Goal: Task Accomplishment & Management: Use online tool/utility

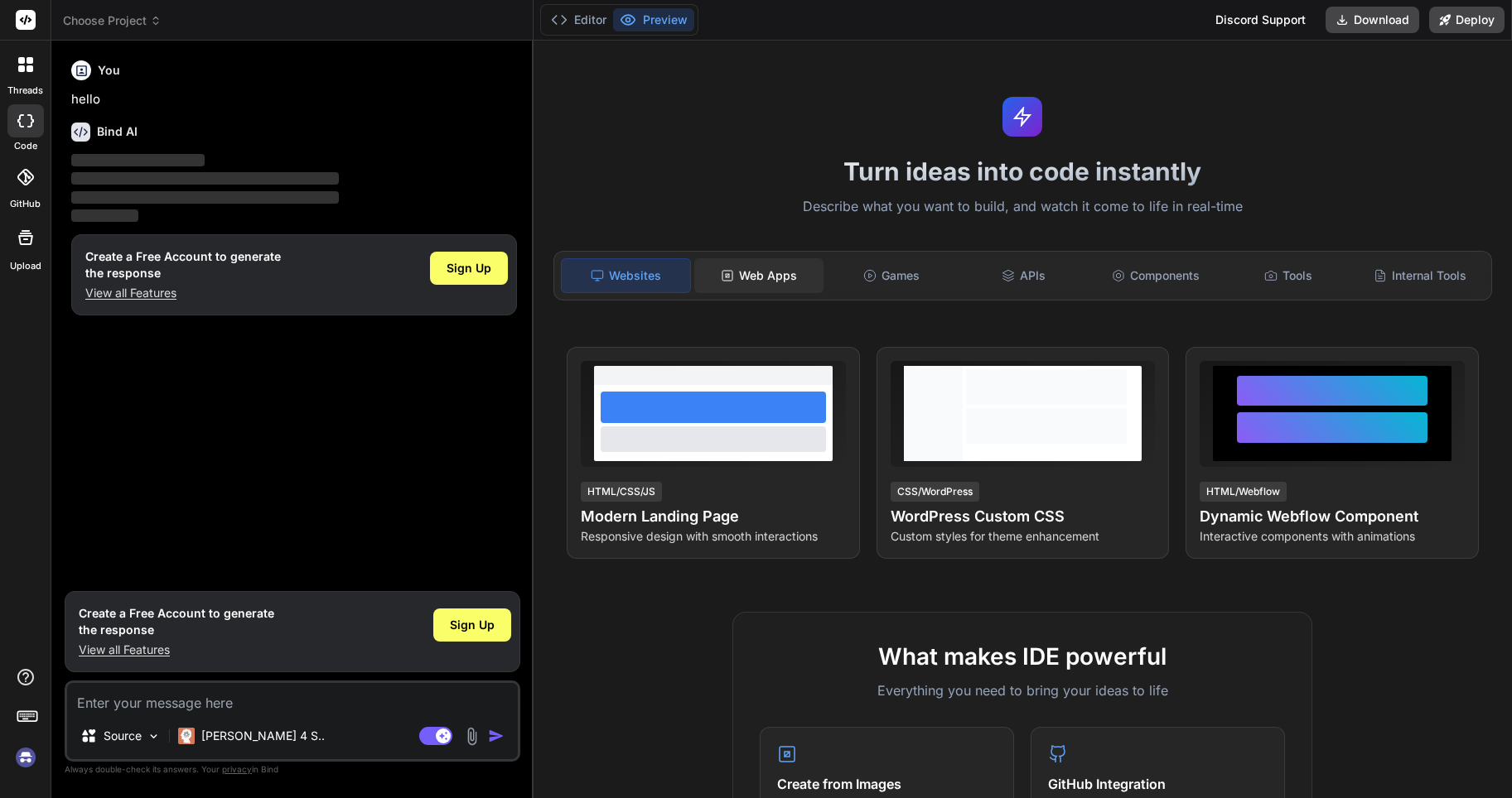
click at [775, 271] on div "Web Apps" at bounding box center [759, 276] width 129 height 35
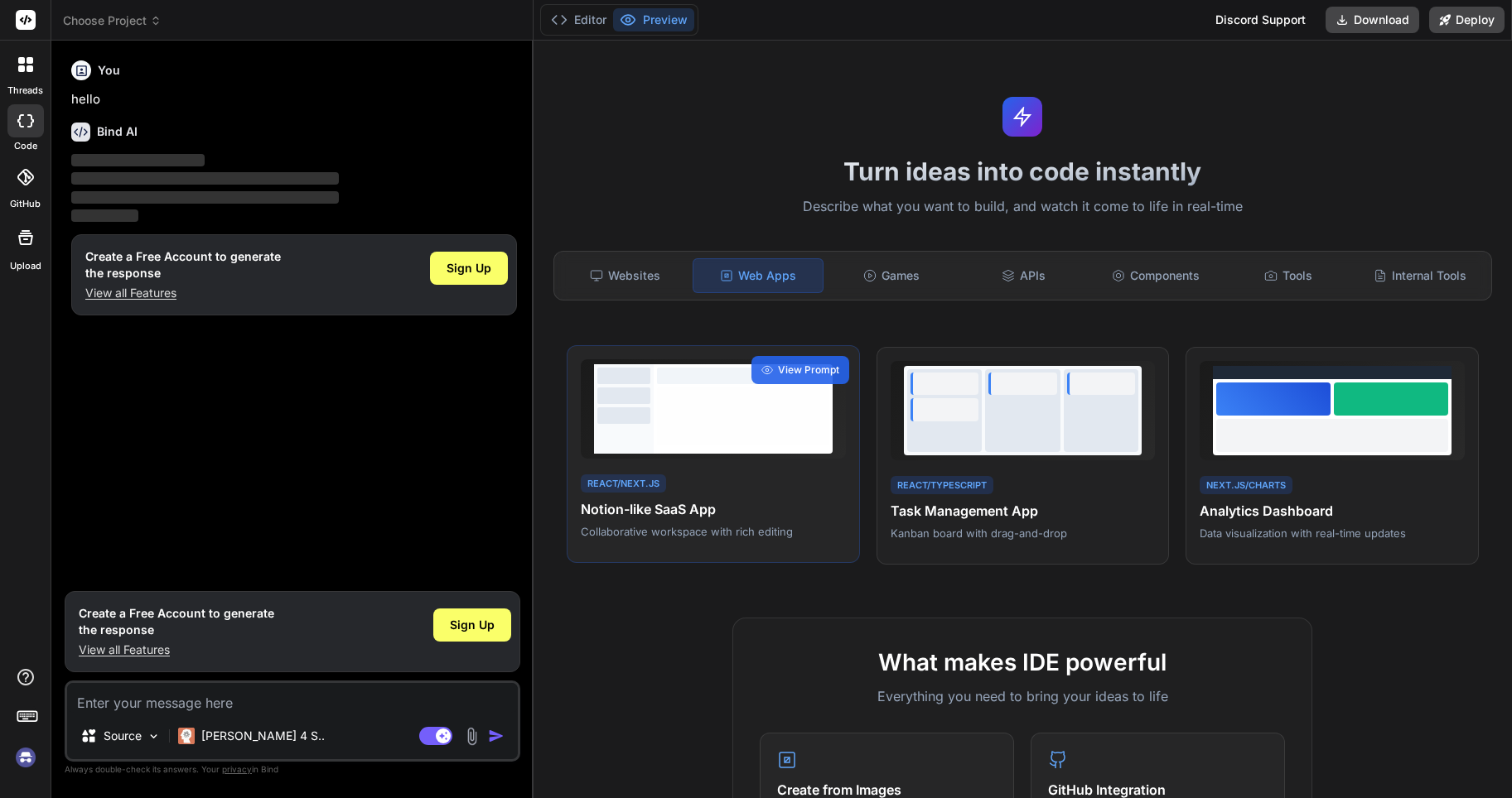
type textarea "x"
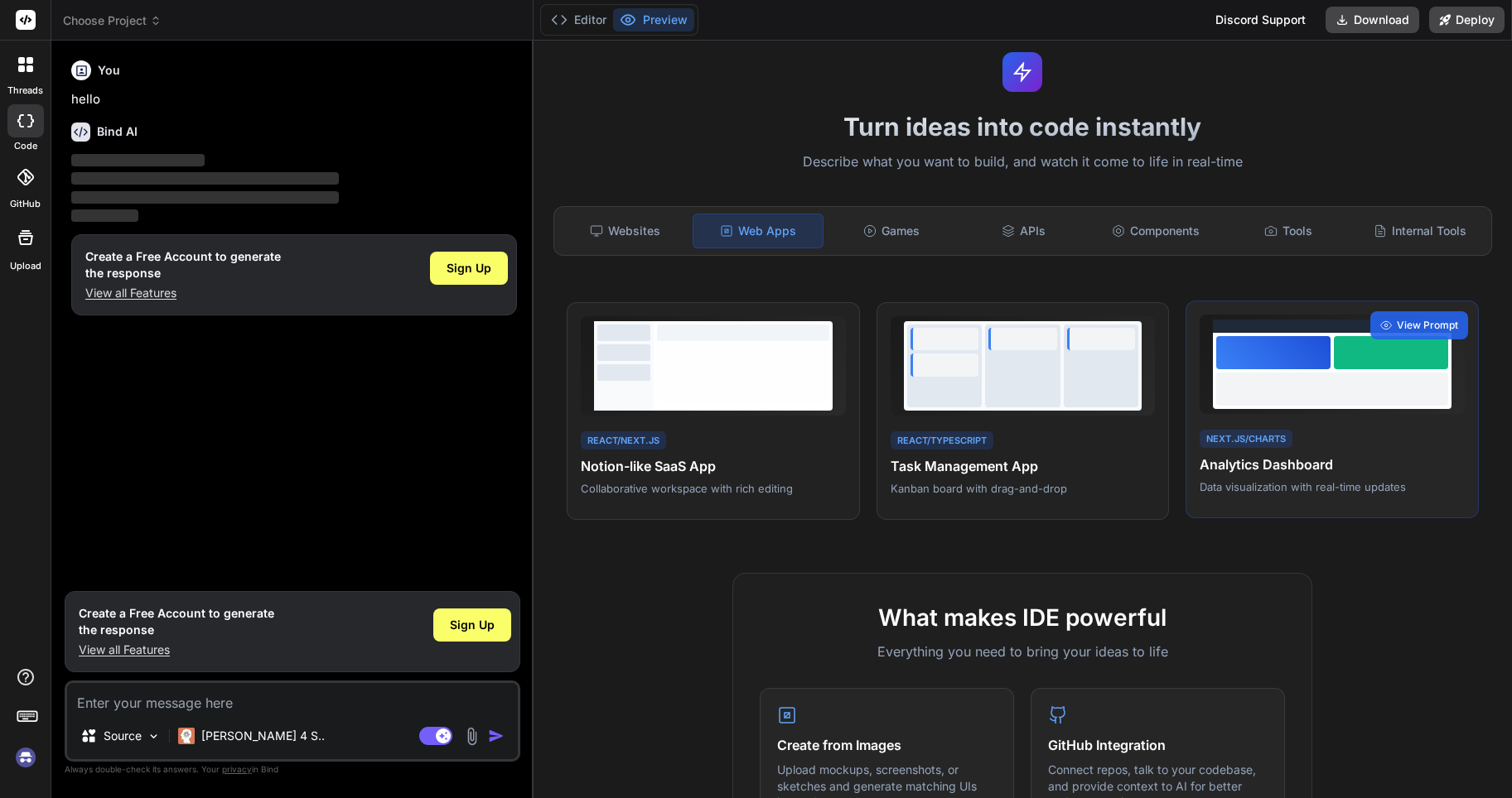
scroll to position [83, 0]
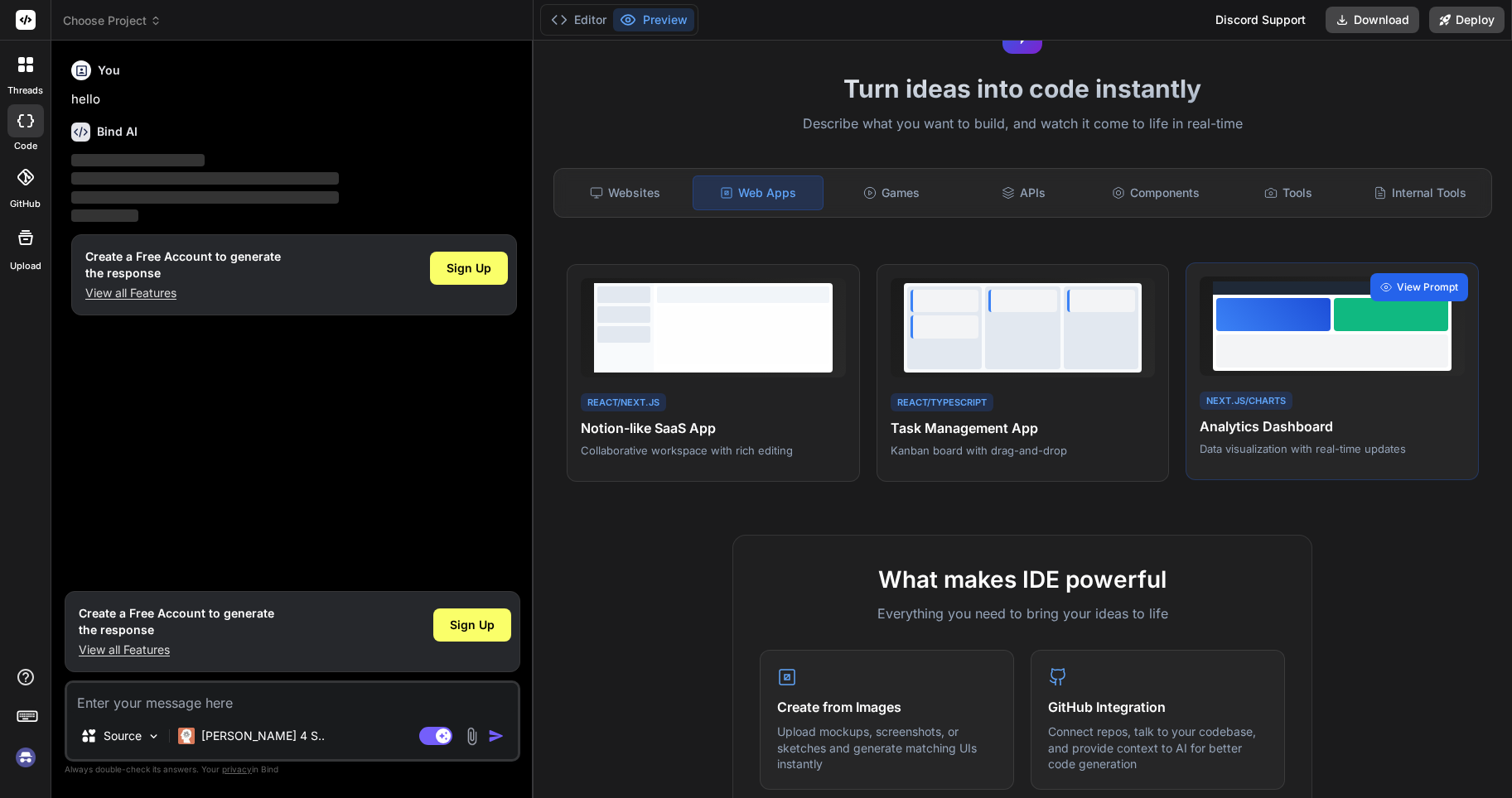
click at [1413, 274] on div "View Prompt" at bounding box center [1418, 287] width 98 height 28
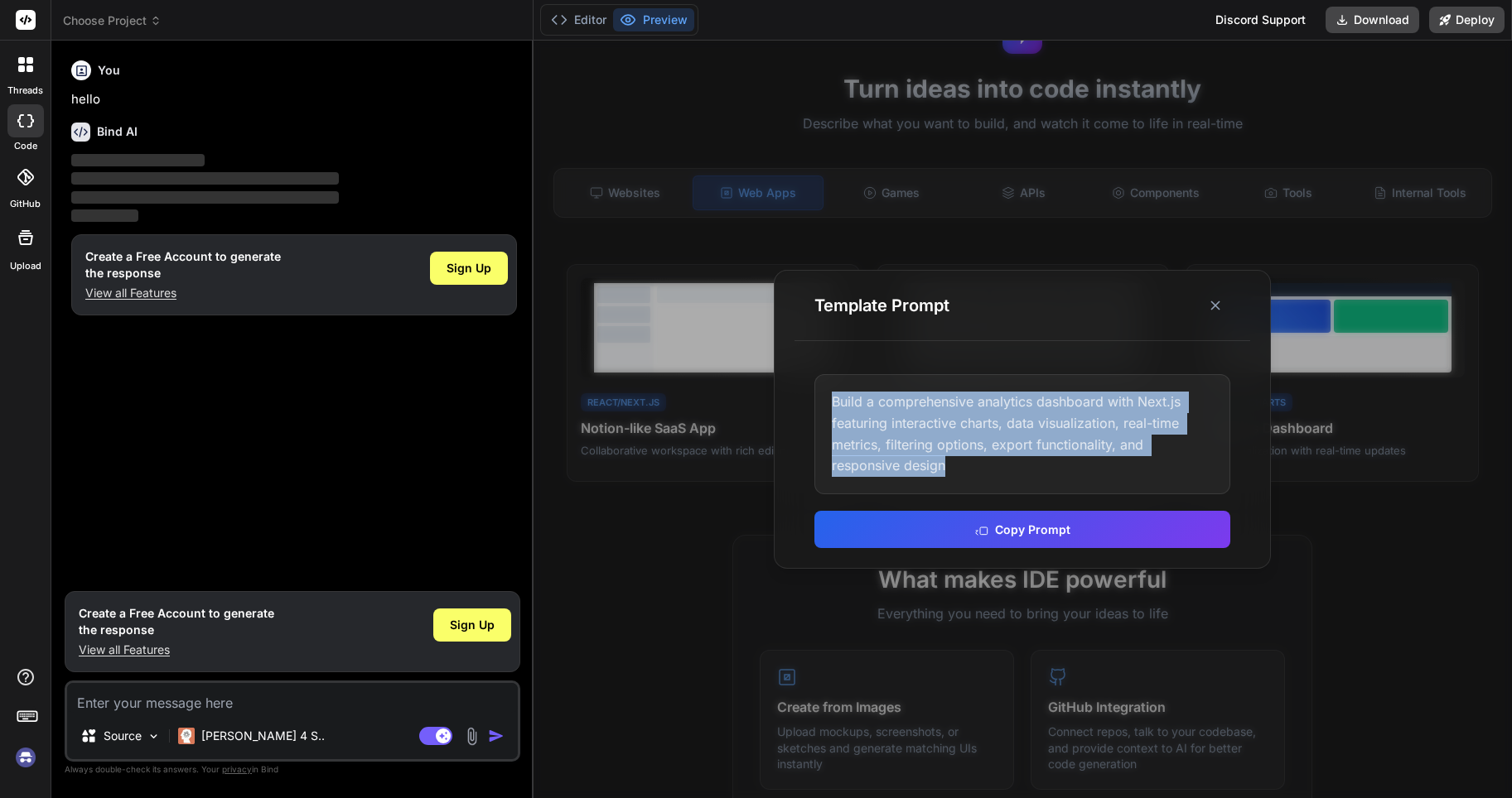
drag, startPoint x: 955, startPoint y: 466, endPoint x: 801, endPoint y: 398, distance: 168.3
click at [801, 398] on div "Build a comprehensive analytics dashboard with Next.js featuring interactive ch…" at bounding box center [1023, 461] width 456 height 213
copy div "Build a comprehensive analytics dashboard with Next.js featuring interactive ch…"
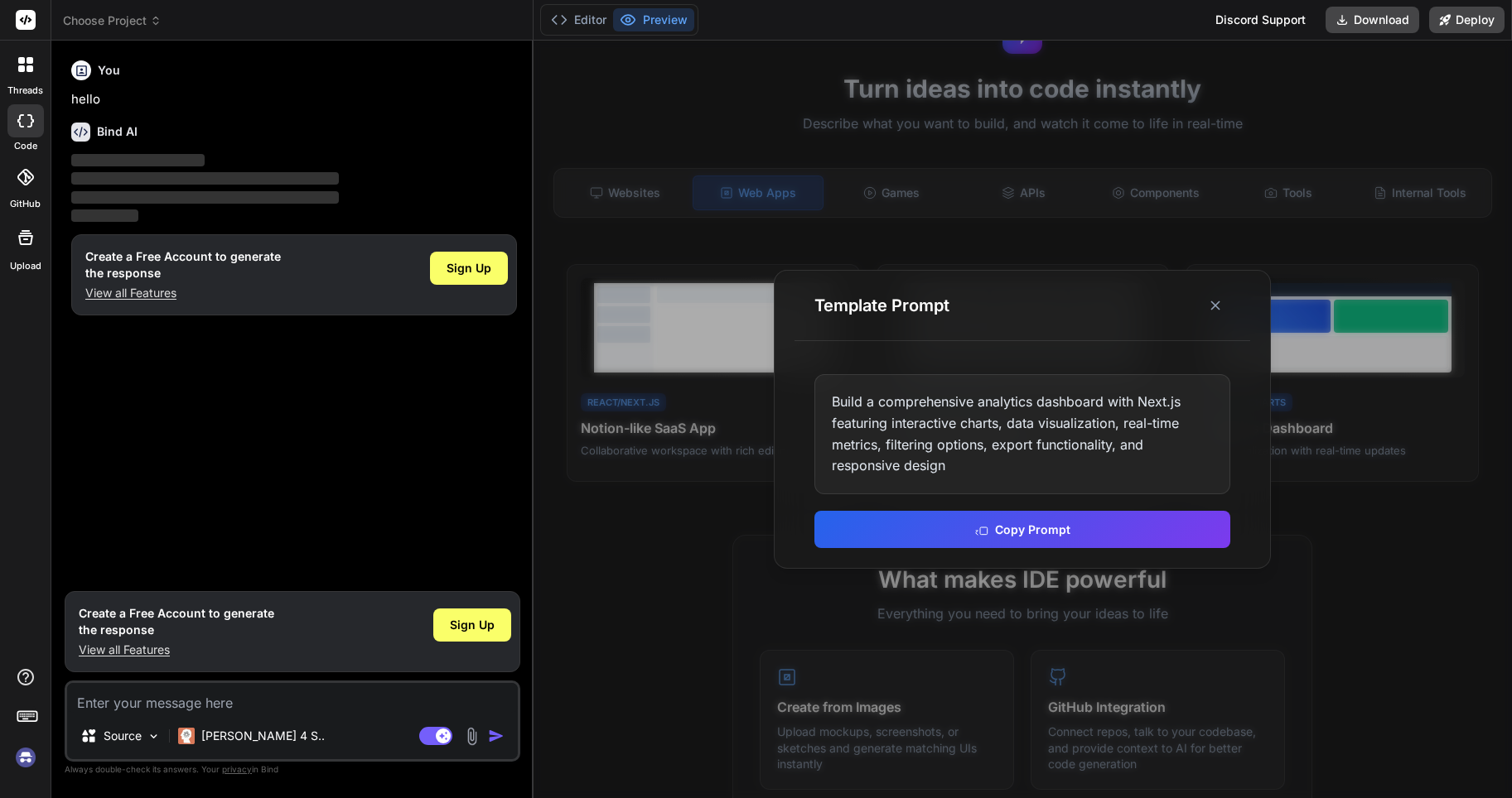
click at [270, 705] on textarea at bounding box center [293, 698] width 450 height 30
paste textarea "Build a comprehensive analytics dashboard with Next.js featuring interactive ch…"
type textarea "Build a comprehensive analytics dashboard with Next.js featuring interactive ch…"
type textarea "x"
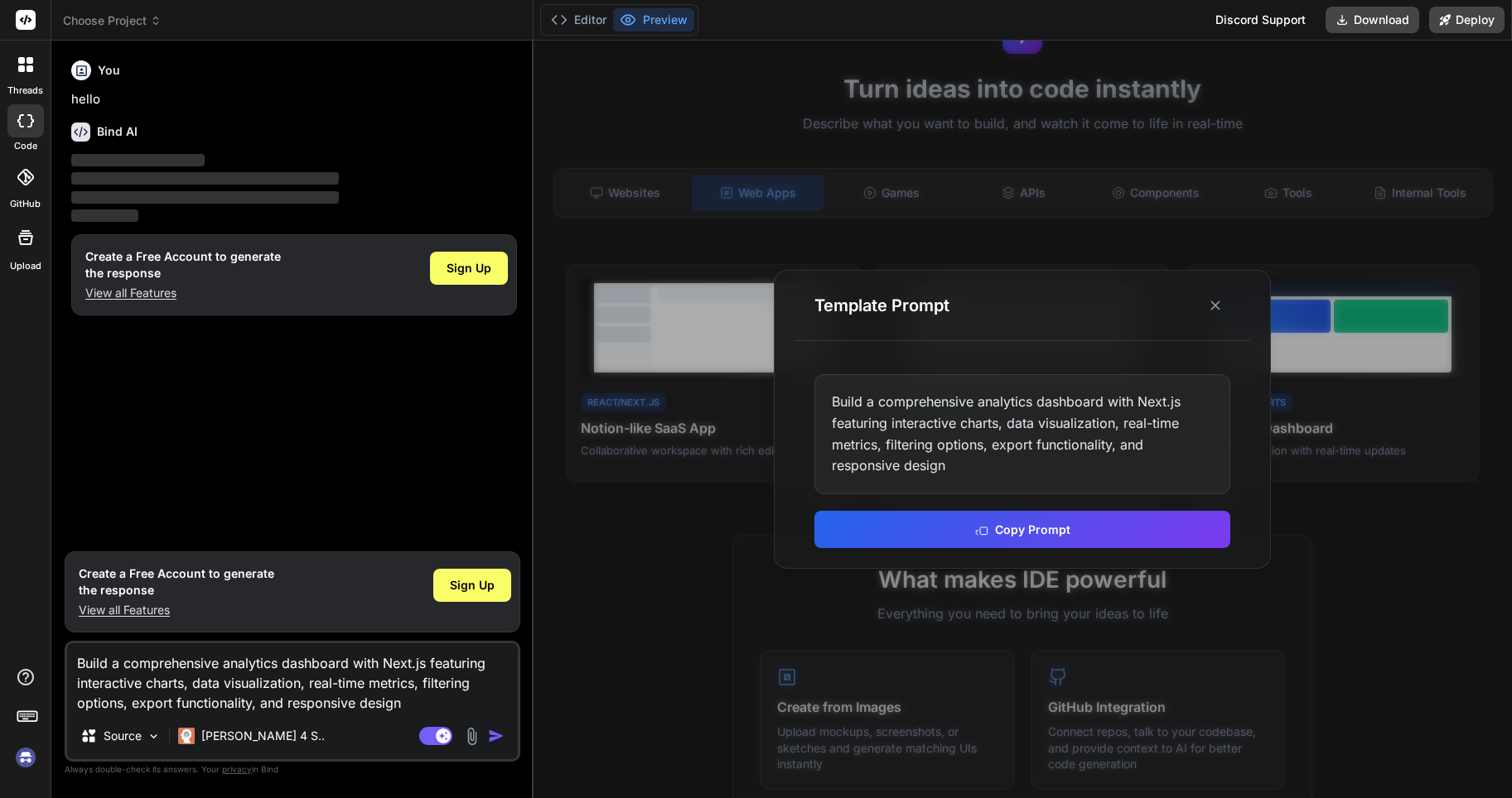
drag, startPoint x: 381, startPoint y: 659, endPoint x: 424, endPoint y: 659, distance: 43.0
click at [424, 659] on textarea "Build a comprehensive analytics dashboard with Next.js featuring interactive ch…" at bounding box center [293, 678] width 450 height 69
type textarea "Build a comprehensive analytics dashboard witha featuring interactive charts, d…"
type textarea "x"
type textarea "Build a comprehensive analytics dashboard withan featuring interactive charts, …"
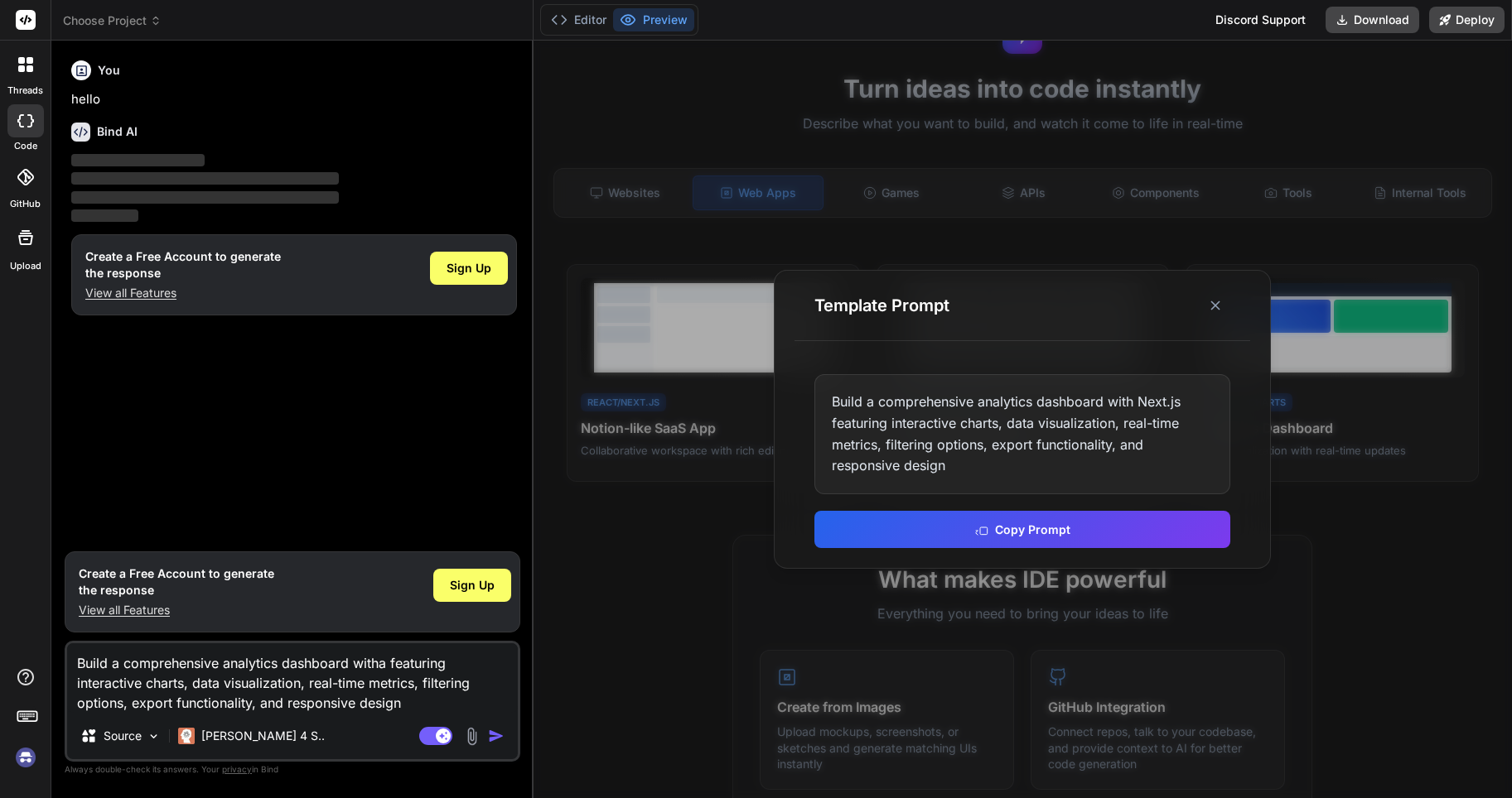
type textarea "x"
type textarea "Build a comprehensive analytics dashboard withang featuring interactive charts,…"
type textarea "x"
type textarea "Build a comprehensive analytics dashboard withangu featuring interactive charts…"
type textarea "x"
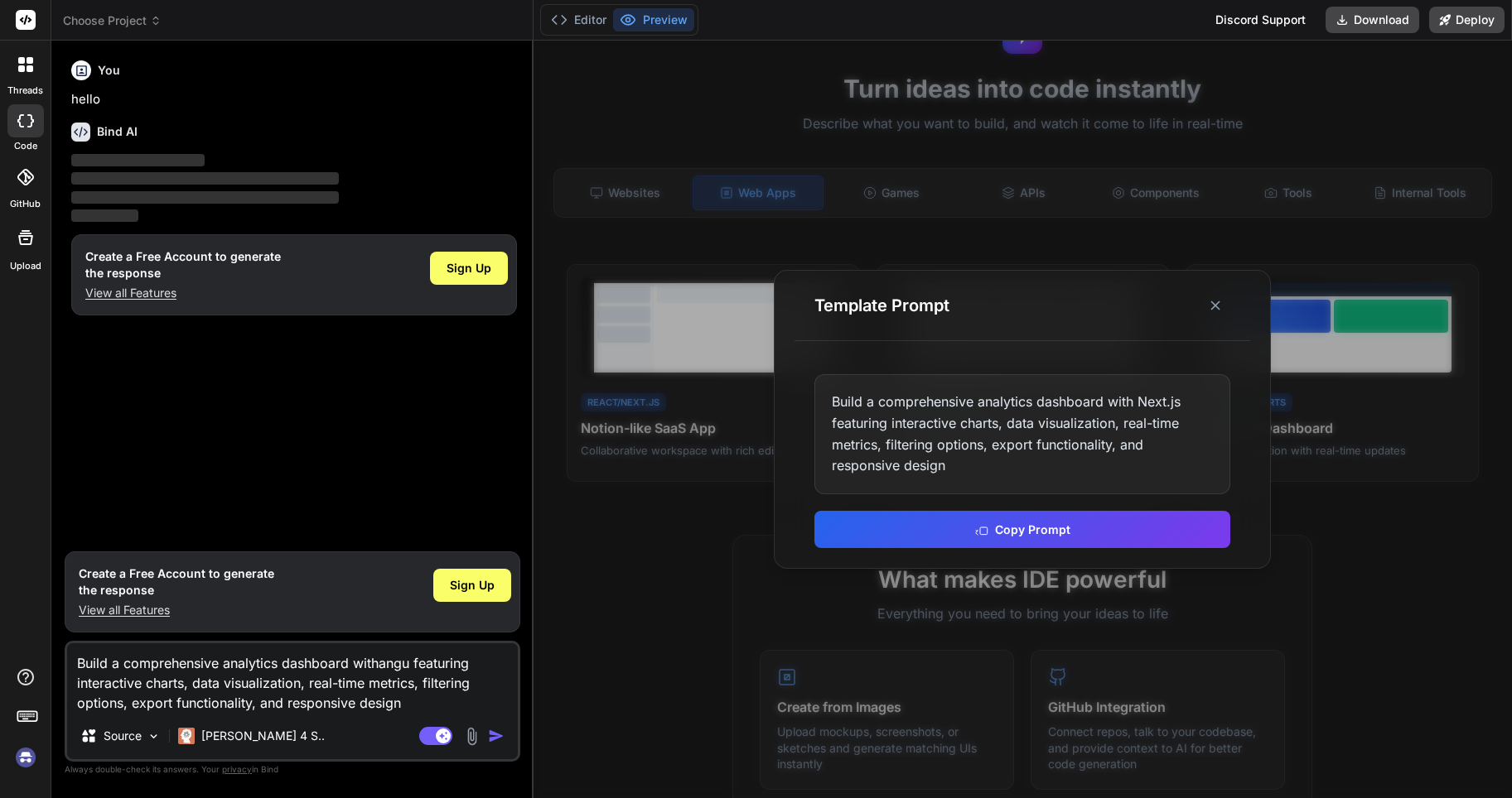
type textarea "Build a comprehensive analytics dashboard withangul featuring interactive chart…"
type textarea "x"
type textarea "Build a comprehensive analytics dashboard withangula featuring interactive char…"
type textarea "x"
type textarea "Build a comprehensive analytics dashboard withangular featuring interactive cha…"
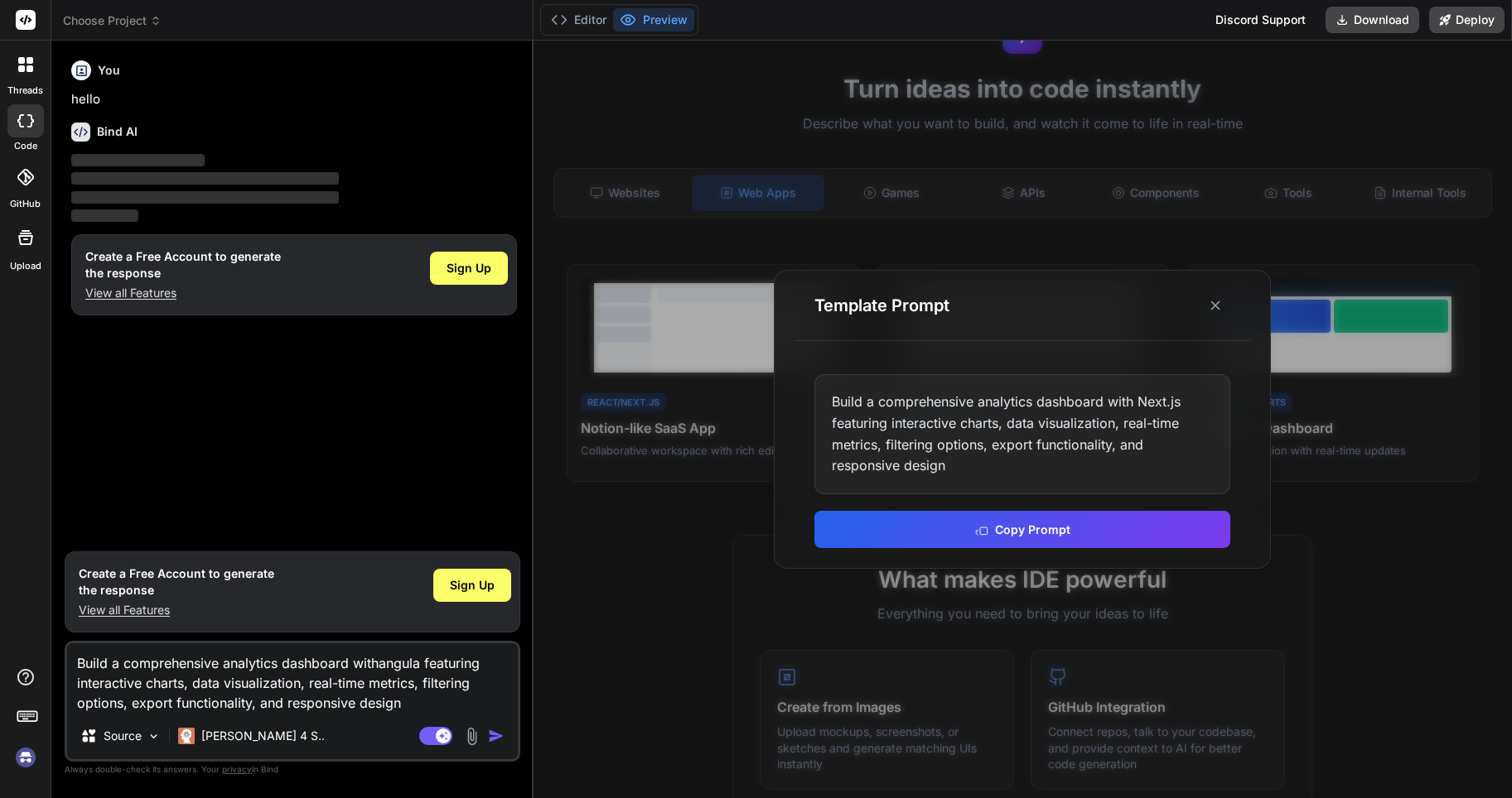
type textarea "x"
click at [382, 665] on textarea "Build a comprehensive analytics dashboard withangular featuring interactive cha…" at bounding box center [293, 678] width 450 height 69
type textarea "Build a comprehensive analytics dashboard with angular featuring interactive ch…"
type textarea "x"
type textarea "Build a comprehensive analytics dashboard with angular featuring interactive ch…"
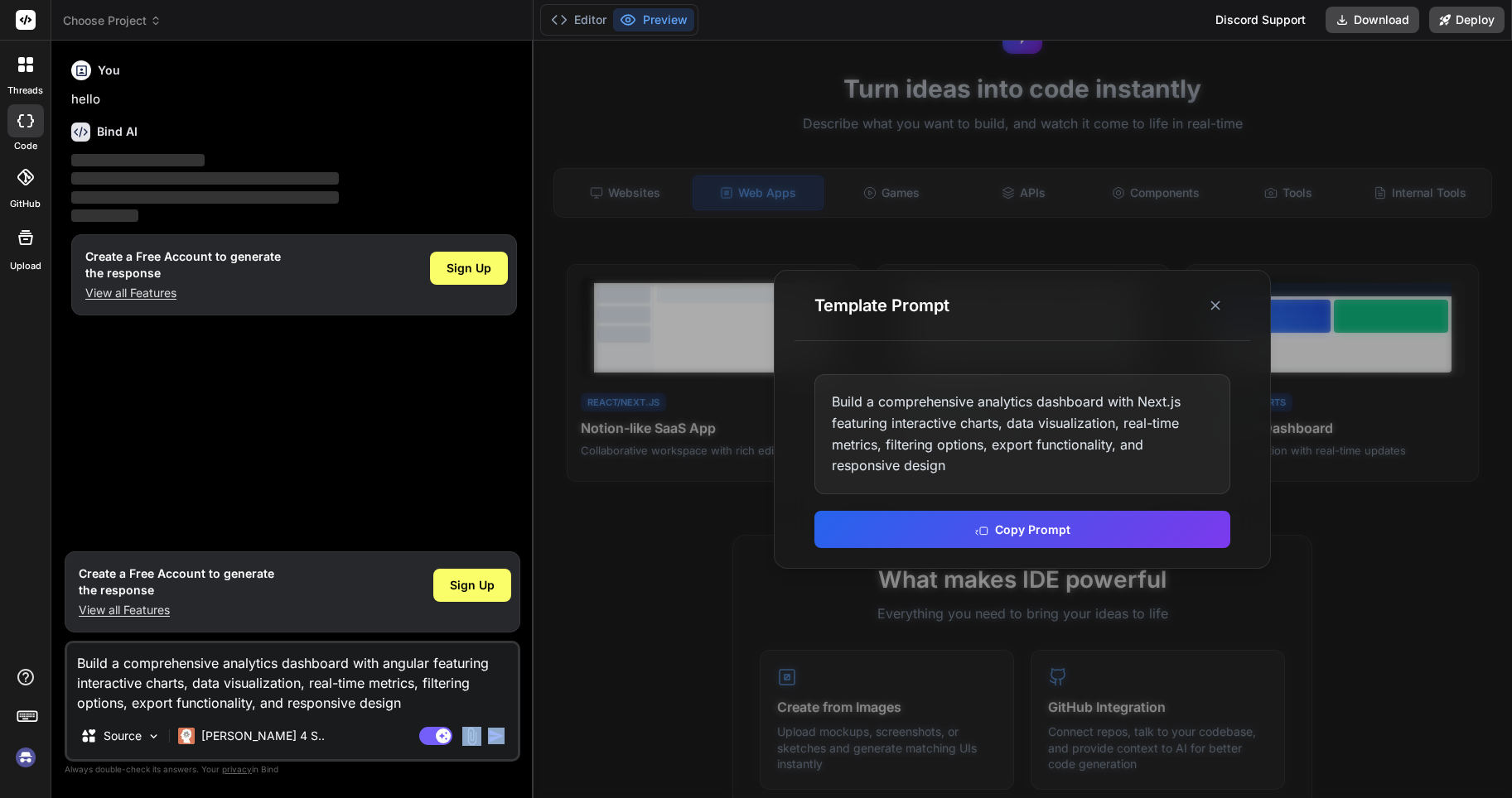
click at [485, 733] on div "Agent Mode. When this toggle is activated, AI automatically makes decisions, re…" at bounding box center [463, 736] width 96 height 20
click at [489, 733] on img "button" at bounding box center [496, 736] width 16 height 16
click at [498, 736] on img "button" at bounding box center [496, 736] width 16 height 16
click at [463, 275] on span "Sign Up" at bounding box center [468, 268] width 45 height 16
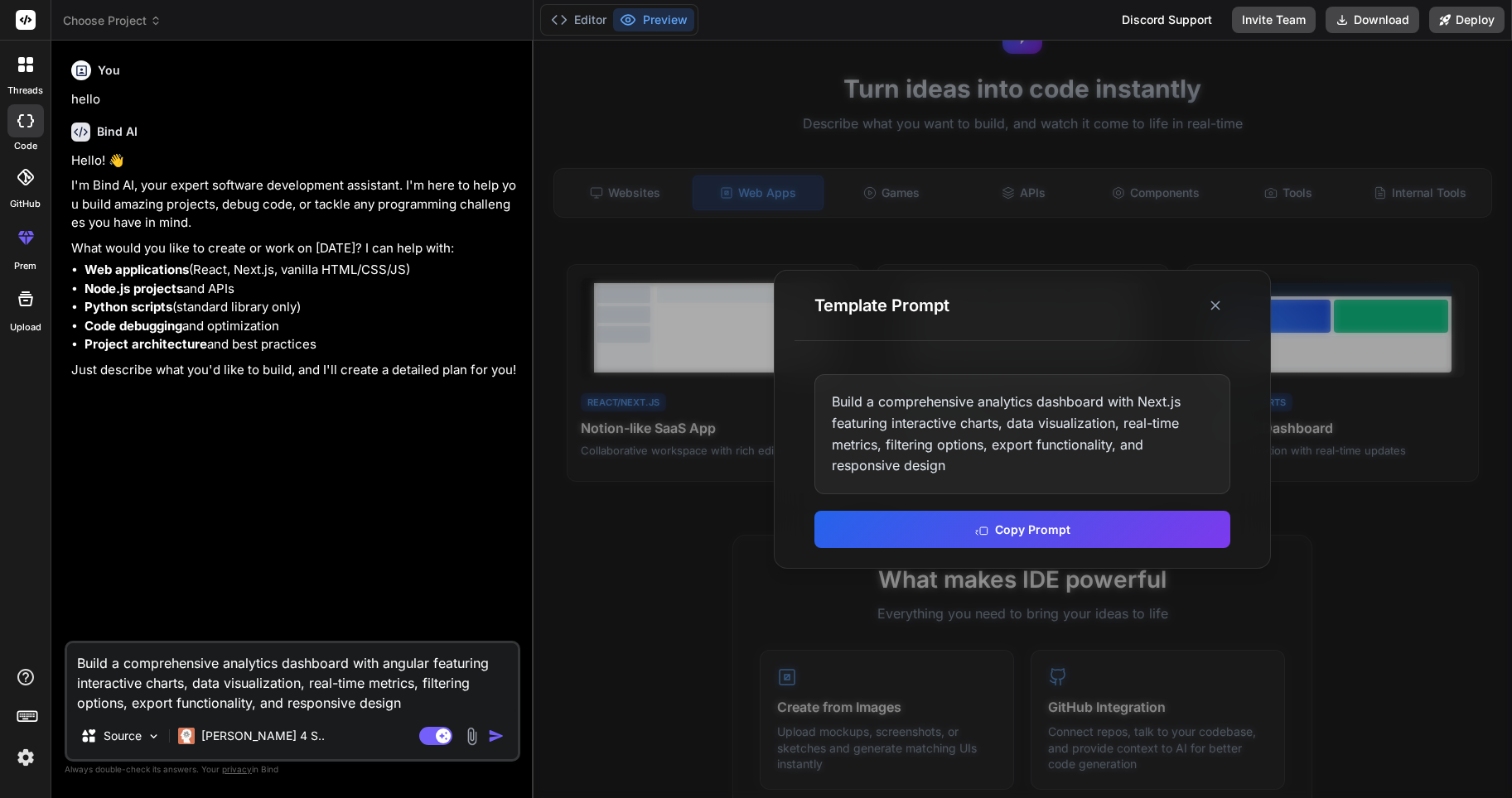
click at [496, 732] on img "button" at bounding box center [496, 736] width 16 height 16
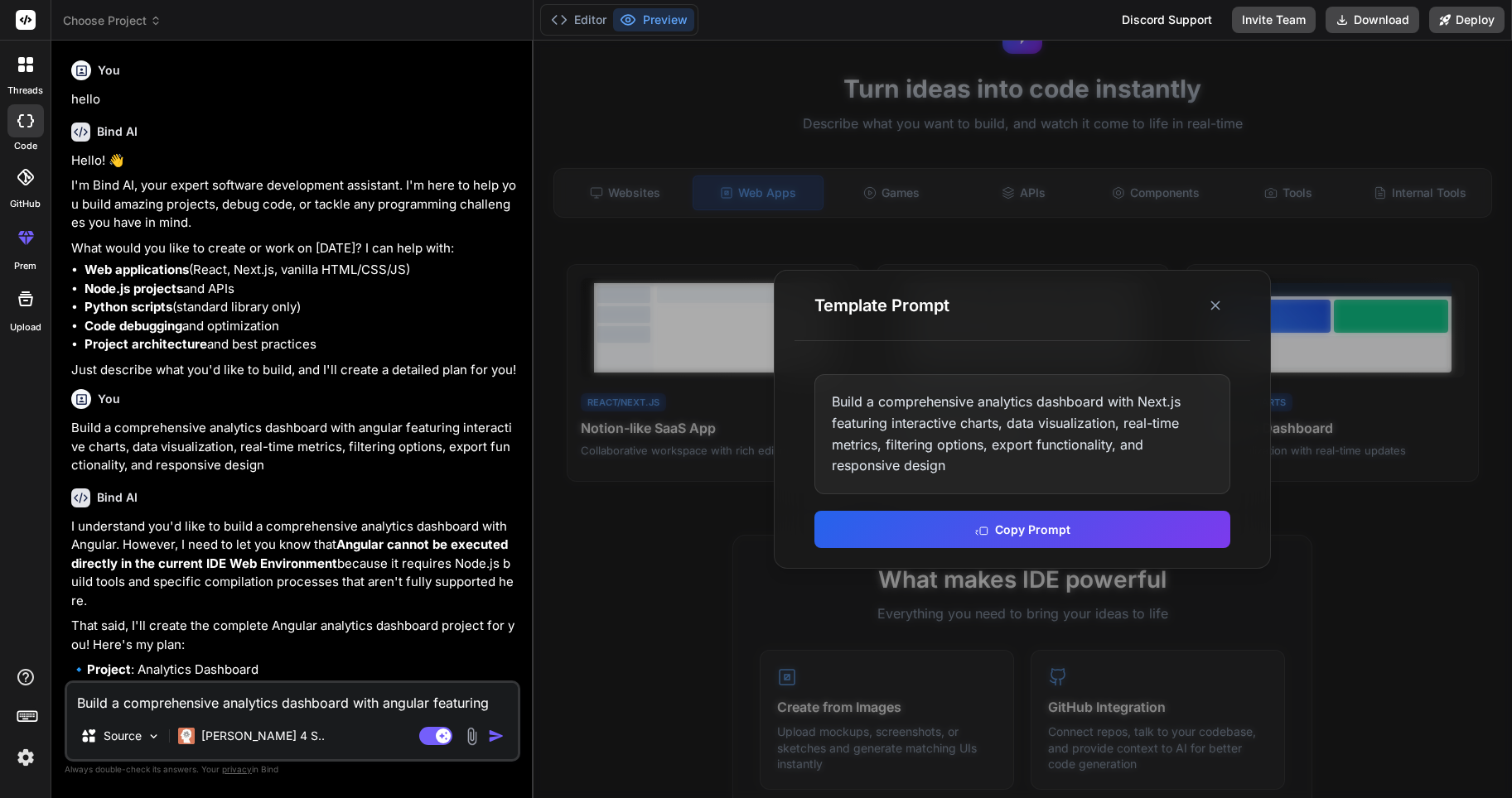
type textarea "x"
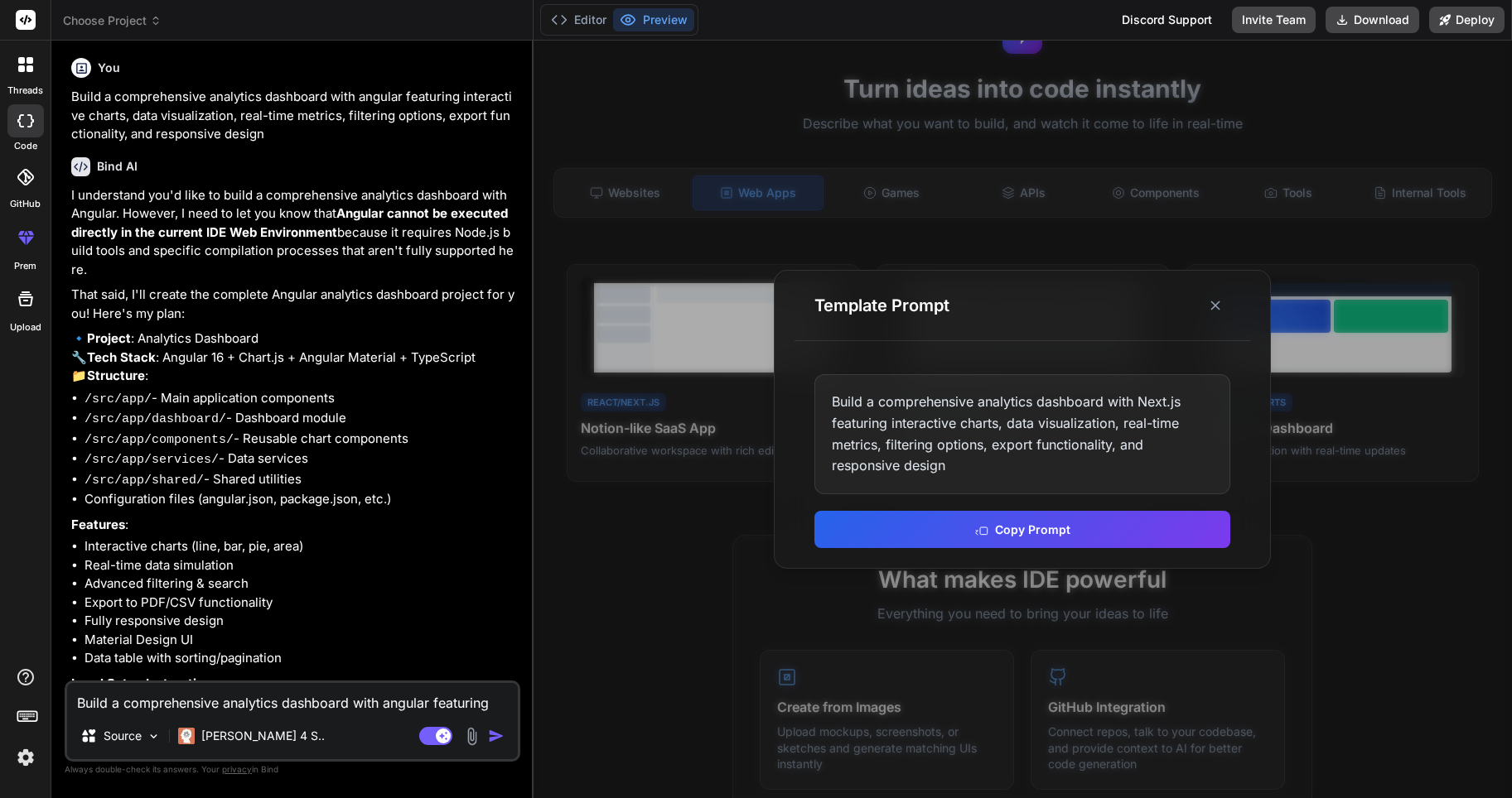
scroll to position [497, 0]
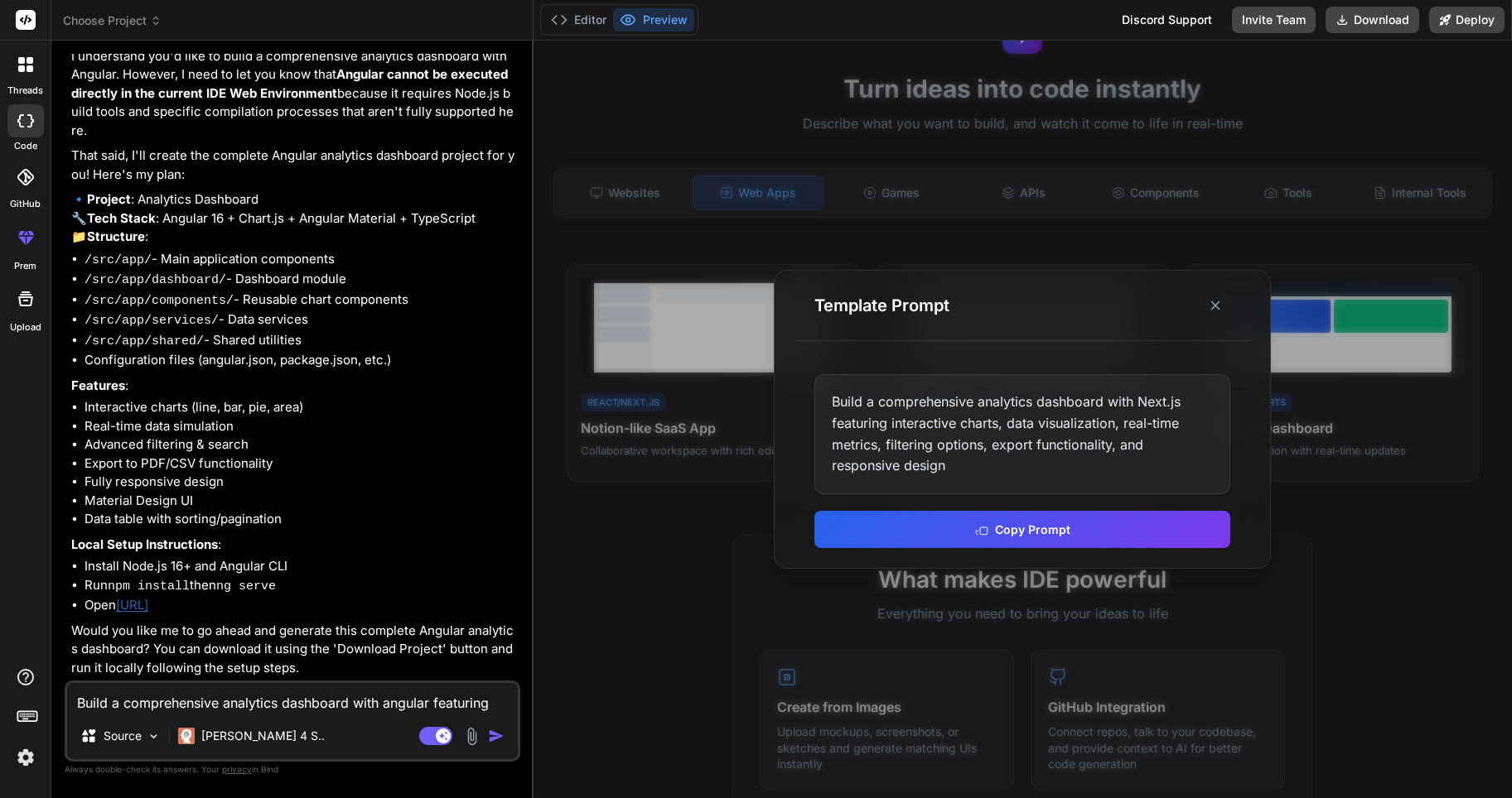
click at [149, 604] on link "http://localhost:4200" at bounding box center [131, 604] width 32 height 15
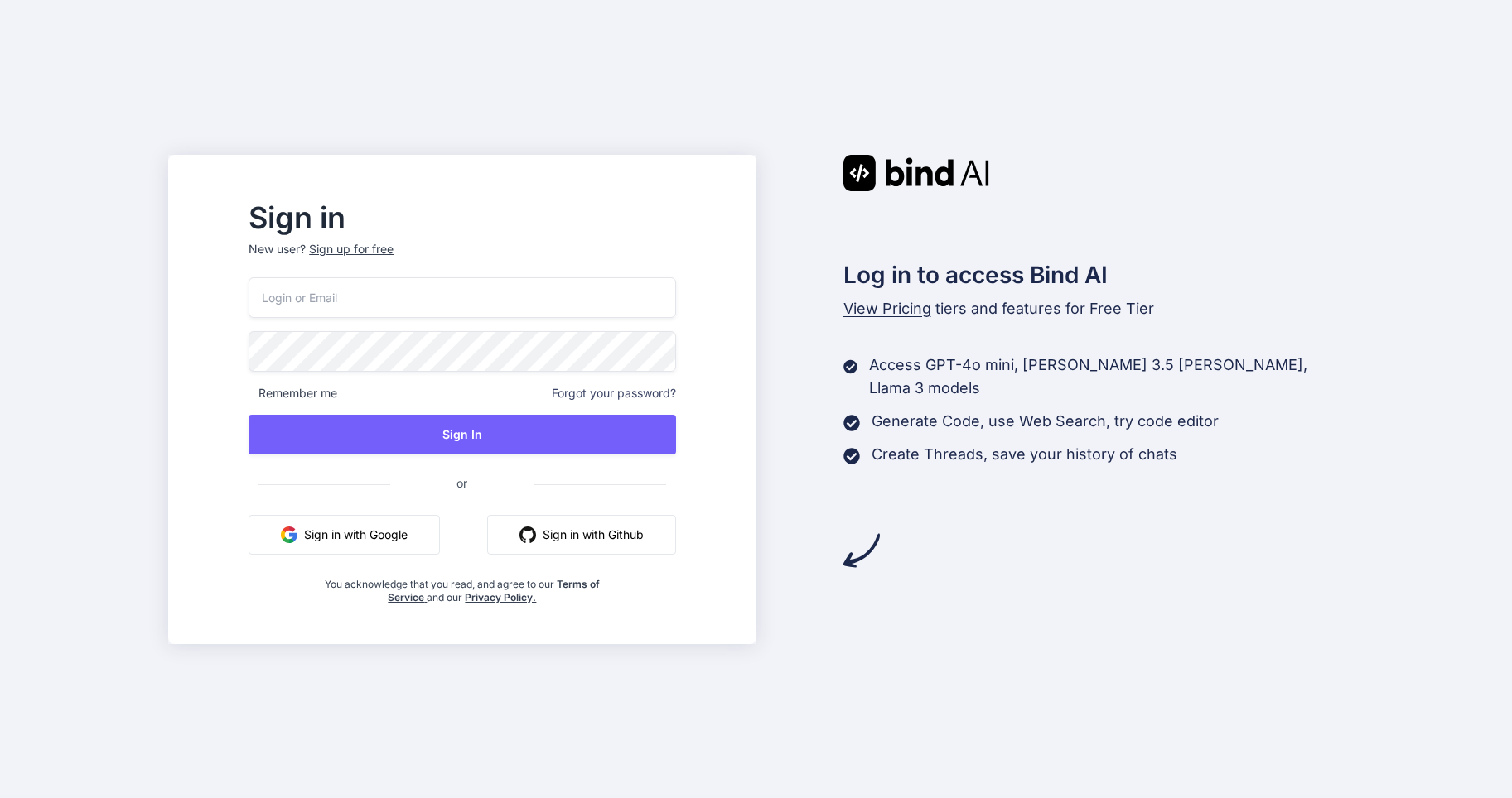
click at [417, 528] on button "Sign in with Google" at bounding box center [345, 535] width 191 height 40
